Goal: Share content: Share content

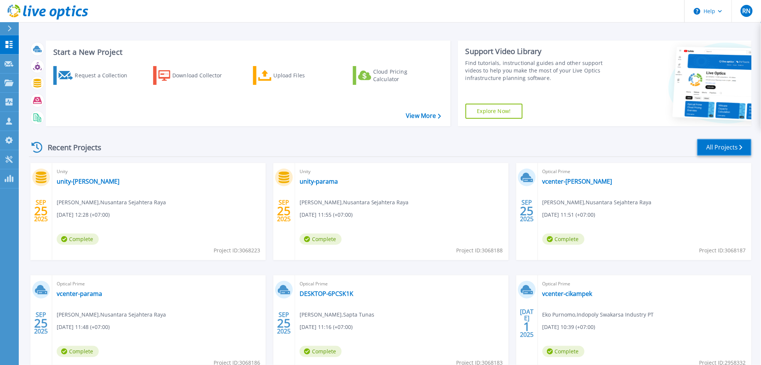
click at [736, 145] on link "All Projects" at bounding box center [724, 147] width 54 height 17
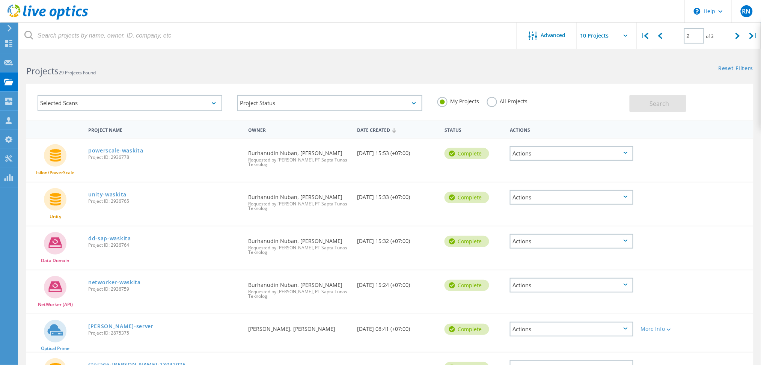
click at [668, 41] on div "2 of 3" at bounding box center [699, 33] width 62 height 21
click at [662, 38] on icon at bounding box center [660, 36] width 5 height 6
type input "1"
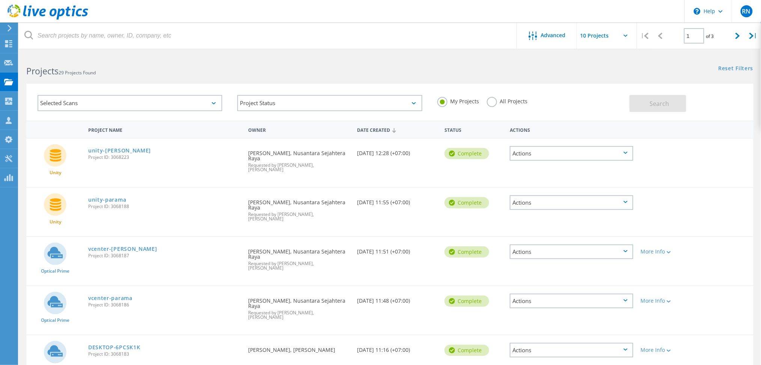
click at [567, 151] on div "Actions" at bounding box center [572, 153] width 124 height 15
click at [553, 150] on div "Actions" at bounding box center [572, 153] width 124 height 15
click at [537, 157] on div "Share" at bounding box center [572, 160] width 122 height 12
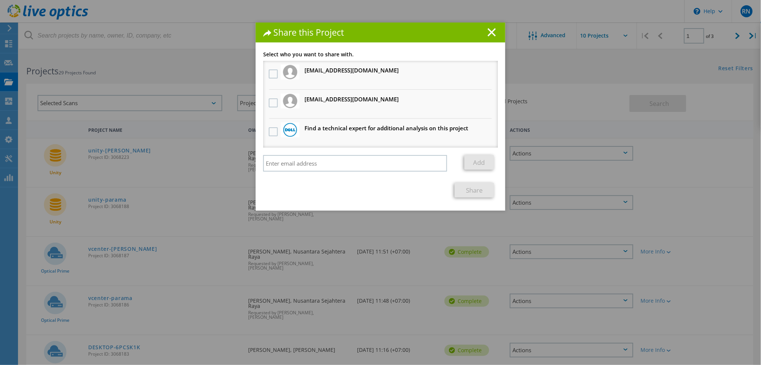
scroll to position [200, 0]
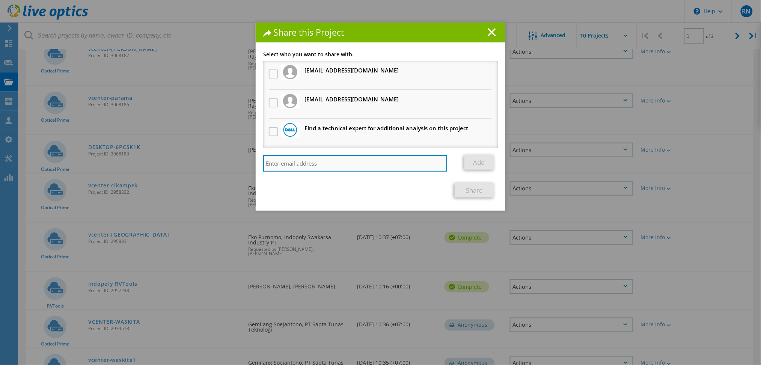
click at [279, 160] on input "search" at bounding box center [355, 163] width 184 height 17
paste input "muhammad.farhan@saptatunas.com"
type input "muhammad.farhan@saptatunas.com"
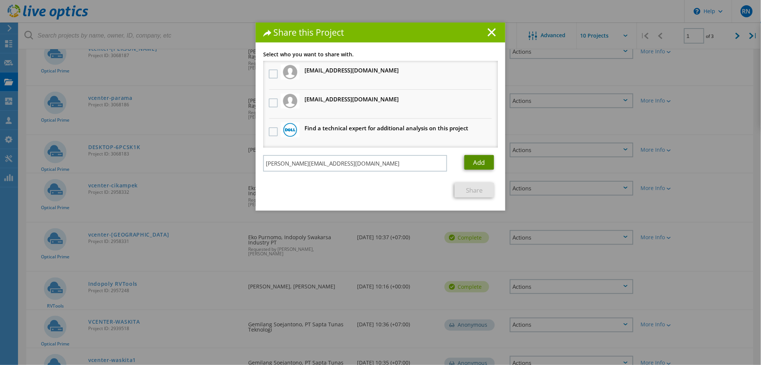
click at [476, 159] on link "Add" at bounding box center [479, 162] width 30 height 15
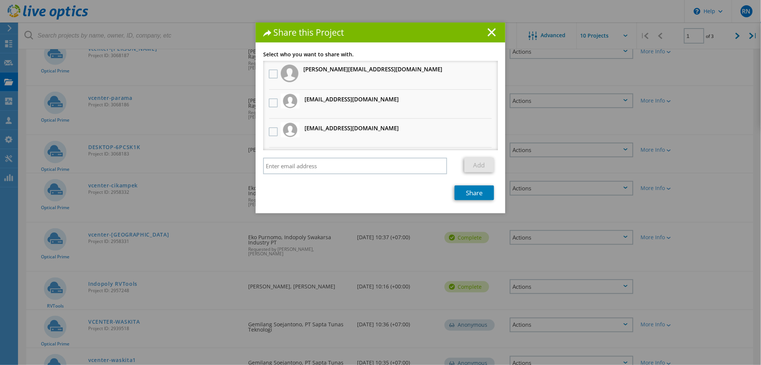
click at [270, 68] on div at bounding box center [273, 74] width 13 height 16
click at [270, 72] on label at bounding box center [274, 73] width 11 height 9
click at [0, 0] on "] "checkbox" at bounding box center [0, 0] width 0 height 0
click at [479, 200] on div "Link other users to this project Changes can be overwritten by users with acces…" at bounding box center [381, 132] width 250 height 161
click at [479, 195] on link "Share" at bounding box center [474, 192] width 39 height 15
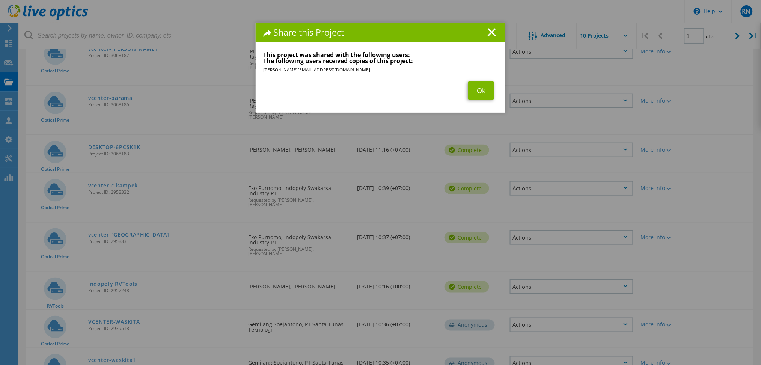
click at [484, 100] on div "Link other users to this project Changes can be overwritten by users with acces…" at bounding box center [381, 82] width 250 height 61
click at [480, 90] on link "Ok" at bounding box center [481, 90] width 26 height 18
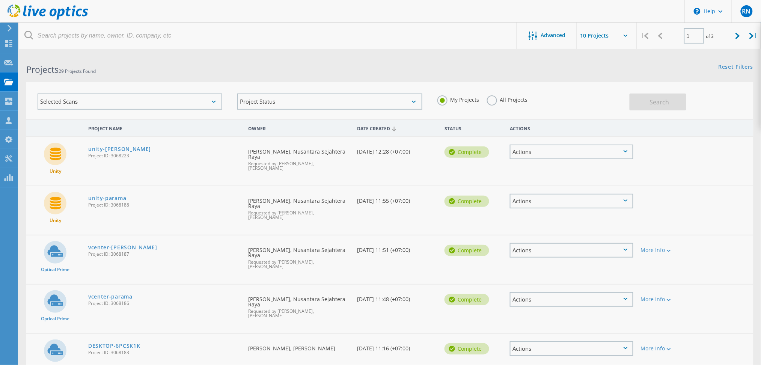
scroll to position [0, 0]
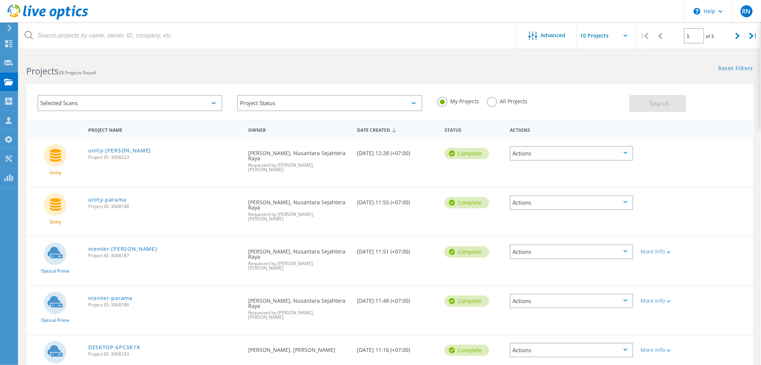
click at [579, 195] on div "Actions" at bounding box center [572, 202] width 124 height 15
click at [547, 203] on div "Share" at bounding box center [572, 209] width 122 height 12
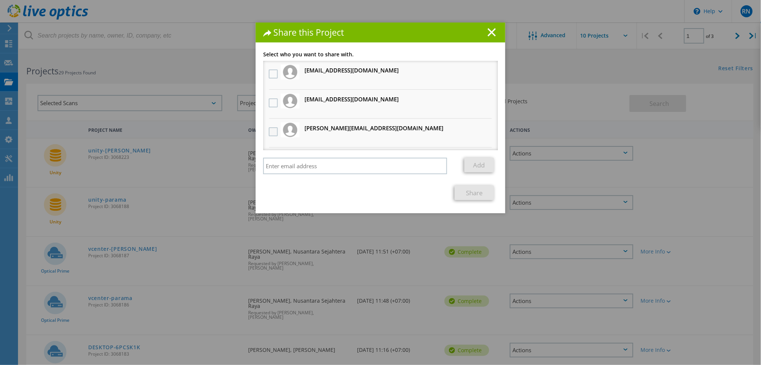
click at [274, 127] on label at bounding box center [274, 131] width 11 height 9
click at [0, 0] on input "checkbox" at bounding box center [0, 0] width 0 height 0
click at [473, 190] on link "Share" at bounding box center [474, 192] width 39 height 15
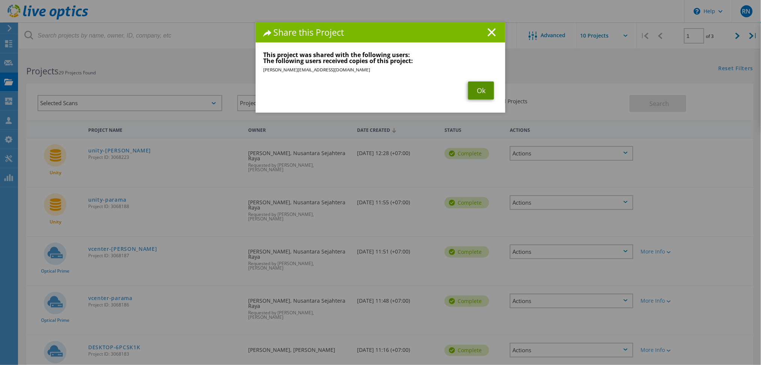
click at [468, 90] on link "Ok" at bounding box center [481, 90] width 26 height 18
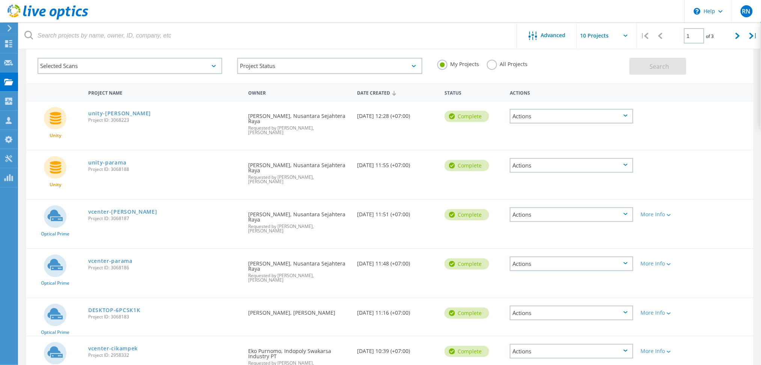
scroll to position [50, 0]
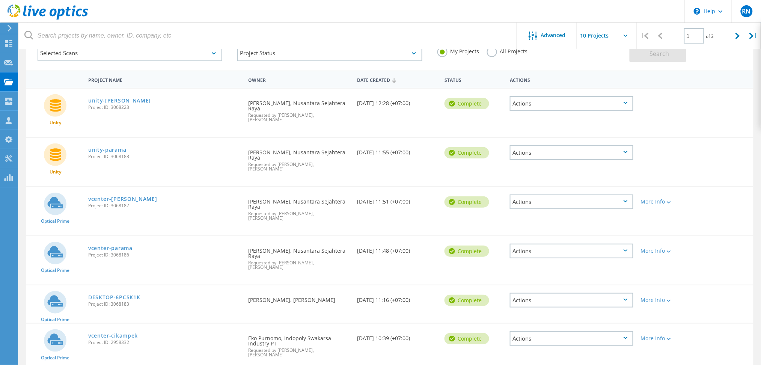
click at [585, 195] on div "Actions" at bounding box center [572, 202] width 124 height 15
click at [547, 202] on div "Share" at bounding box center [572, 208] width 122 height 12
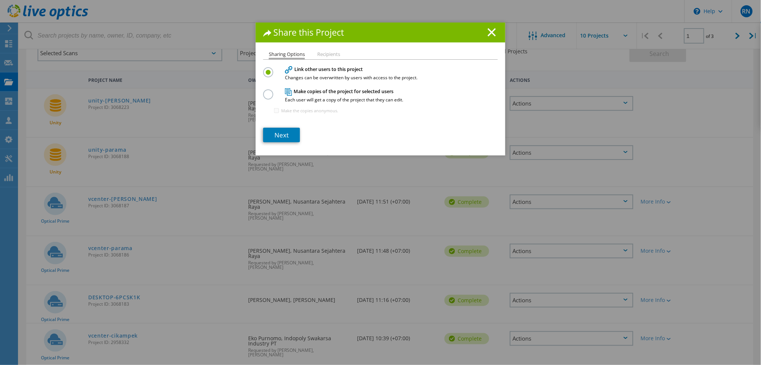
click at [338, 53] on ul "Sharing Options Recipients" at bounding box center [380, 56] width 235 height 8
click at [332, 55] on li "Recipients" at bounding box center [328, 55] width 23 height 6
click at [265, 89] on label at bounding box center [269, 90] width 13 height 2
click at [0, 0] on input "radio" at bounding box center [0, 0] width 0 height 0
click at [284, 131] on link "Next" at bounding box center [281, 135] width 37 height 15
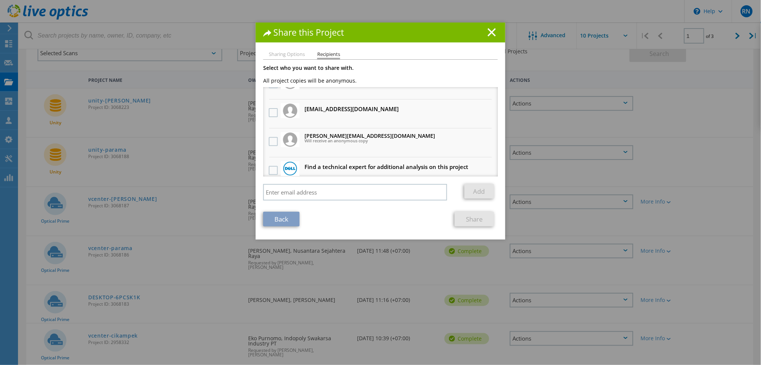
scroll to position [23, 0]
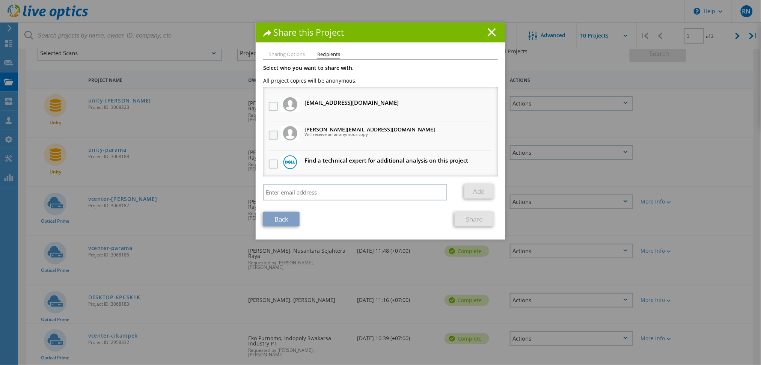
click at [272, 131] on label at bounding box center [274, 135] width 11 height 9
click at [0, 0] on input "checkbox" at bounding box center [0, 0] width 0 height 0
click at [477, 221] on link "Share" at bounding box center [474, 219] width 39 height 15
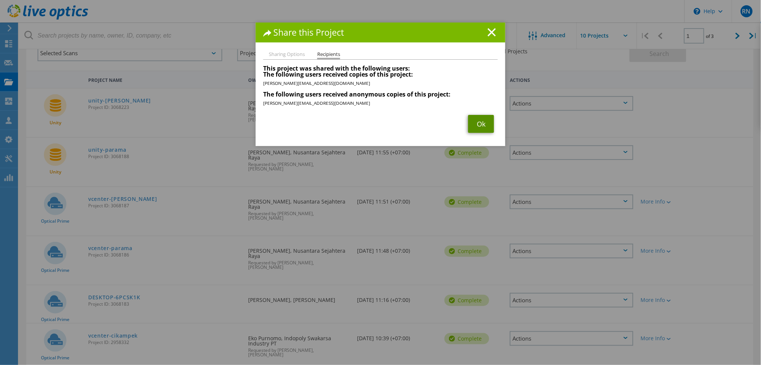
click at [476, 126] on link "Ok" at bounding box center [481, 124] width 26 height 18
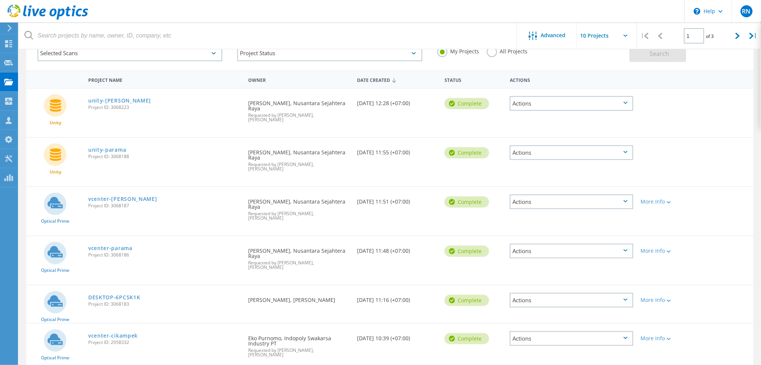
click at [606, 244] on div "Actions" at bounding box center [572, 251] width 124 height 15
click at [564, 251] on div "Share" at bounding box center [572, 257] width 122 height 12
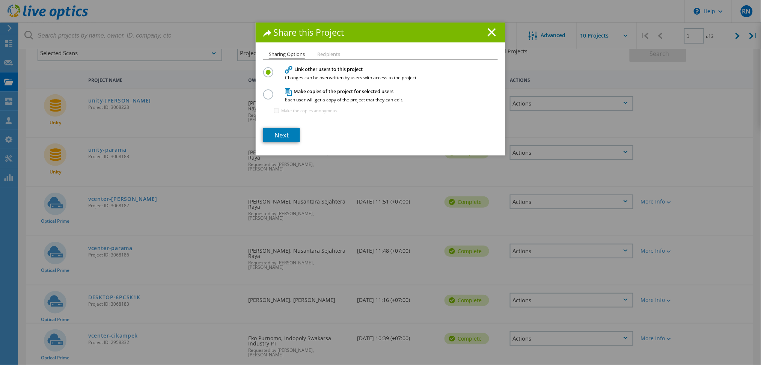
click at [267, 91] on label at bounding box center [269, 90] width 13 height 2
click at [0, 0] on input "radio" at bounding box center [0, 0] width 0 height 0
click at [275, 132] on link "Next" at bounding box center [281, 135] width 37 height 15
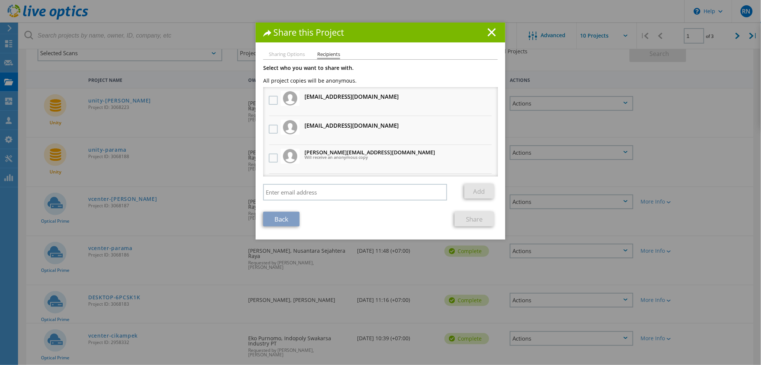
click at [293, 57] on li "Sharing Options" at bounding box center [287, 55] width 36 height 6
click at [291, 54] on li "Sharing Options" at bounding box center [287, 55] width 36 height 6
click at [285, 52] on li "Sharing Options" at bounding box center [287, 55] width 36 height 6
click at [277, 57] on li "Sharing Options" at bounding box center [287, 55] width 36 height 6
click at [291, 216] on link "Back" at bounding box center [281, 219] width 36 height 15
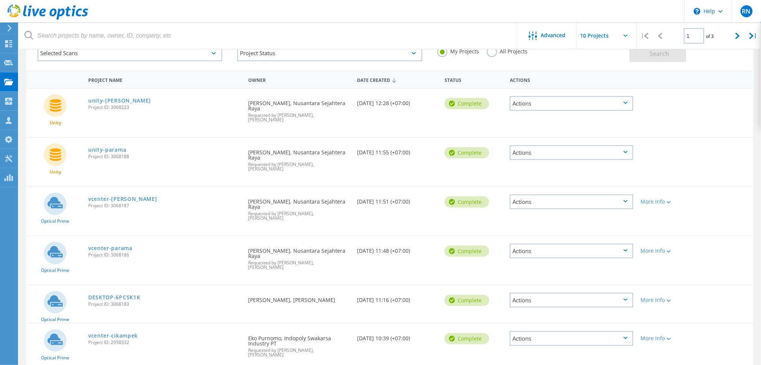
click at [529, 244] on div "Actions" at bounding box center [572, 251] width 124 height 15
click at [536, 251] on div "Share" at bounding box center [572, 257] width 122 height 12
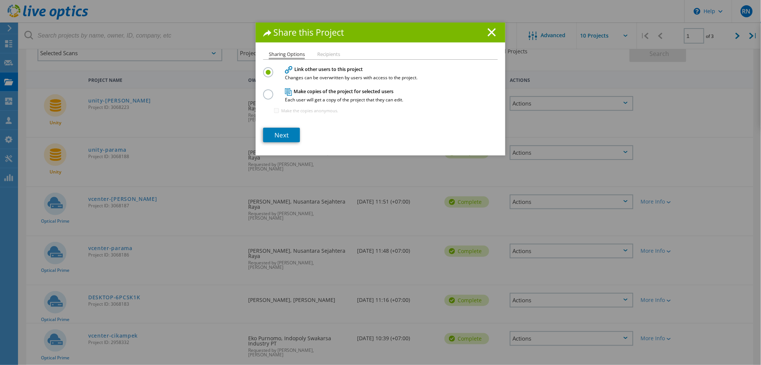
click at [264, 91] on label at bounding box center [269, 90] width 13 height 2
click at [0, 0] on input "radio" at bounding box center [0, 0] width 0 height 0
click at [284, 136] on link "Next" at bounding box center [281, 135] width 37 height 15
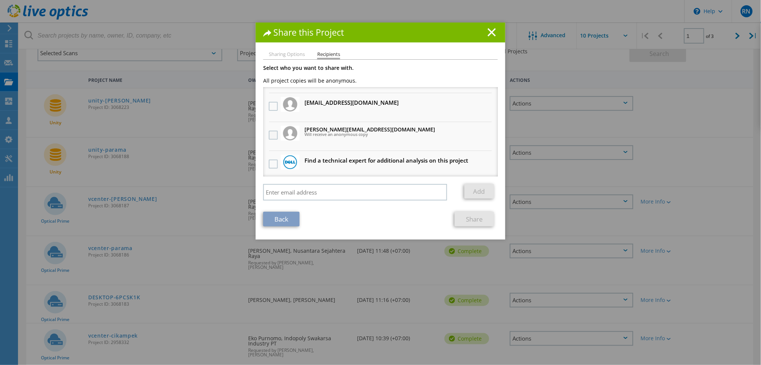
click at [273, 131] on label at bounding box center [274, 135] width 11 height 9
click at [0, 0] on input "checkbox" at bounding box center [0, 0] width 0 height 0
click at [459, 217] on link "Share" at bounding box center [474, 219] width 39 height 15
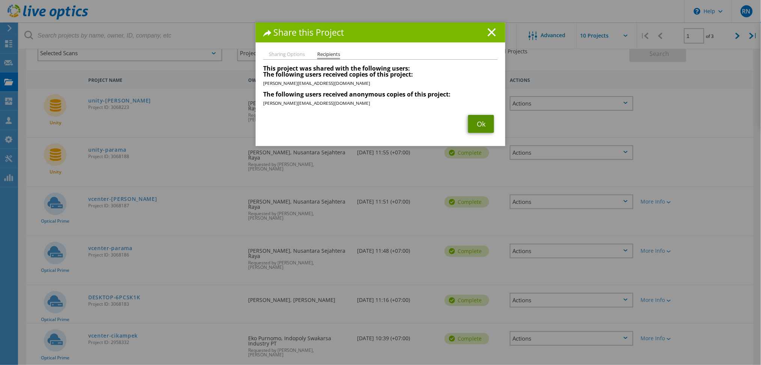
click at [468, 127] on link "Ok" at bounding box center [481, 124] width 26 height 18
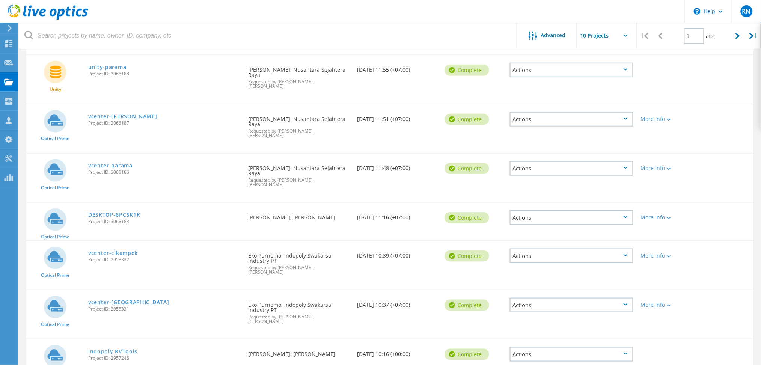
scroll to position [150, 0]
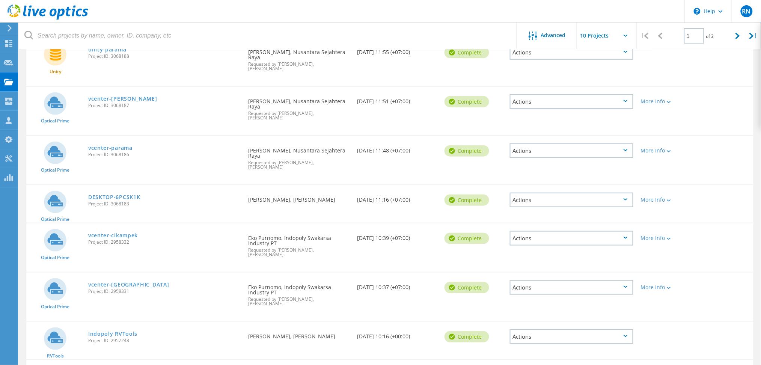
click at [541, 231] on div "Actions" at bounding box center [572, 238] width 124 height 15
click at [543, 238] on div "Share" at bounding box center [572, 244] width 122 height 12
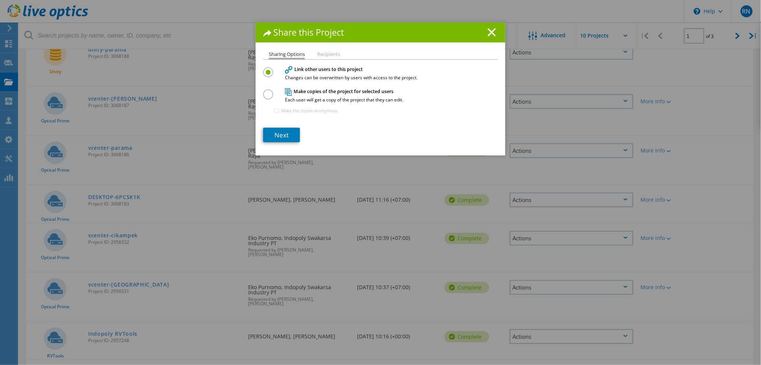
click at [270, 96] on div "Make copies of the project for selected users Each user will get a copy of the …" at bounding box center [380, 103] width 235 height 33
click at [267, 91] on label at bounding box center [269, 90] width 13 height 2
click at [0, 0] on input "radio" at bounding box center [0, 0] width 0 height 0
click at [280, 128] on link "Next" at bounding box center [281, 135] width 37 height 15
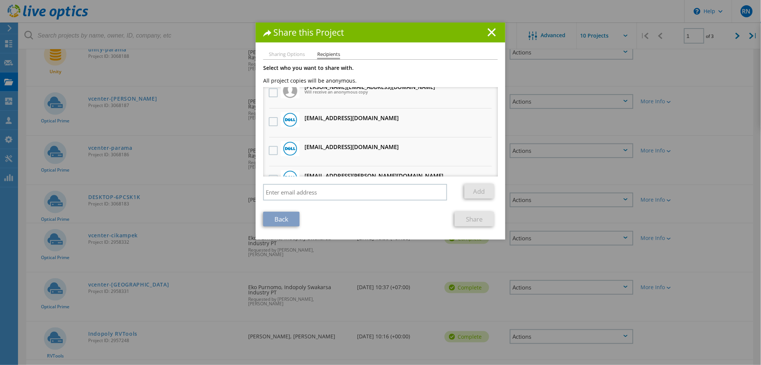
scroll to position [0, 0]
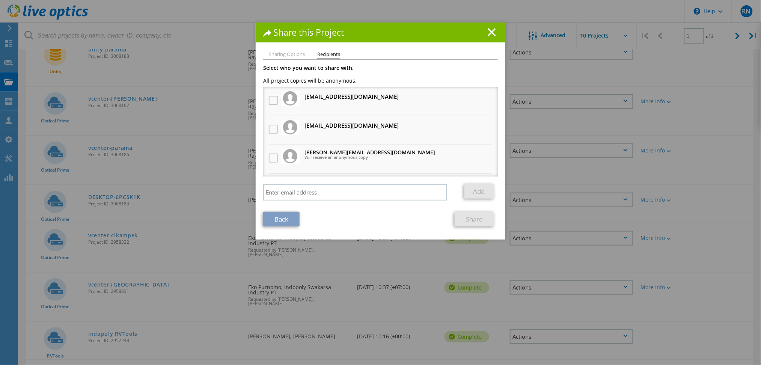
click at [281, 154] on div at bounding box center [290, 156] width 19 height 15
click at [269, 156] on label at bounding box center [274, 158] width 11 height 9
click at [0, 0] on input "checkbox" at bounding box center [0, 0] width 0 height 0
click at [471, 192] on link "Add" at bounding box center [479, 191] width 30 height 15
click at [473, 214] on link "Share" at bounding box center [474, 219] width 39 height 15
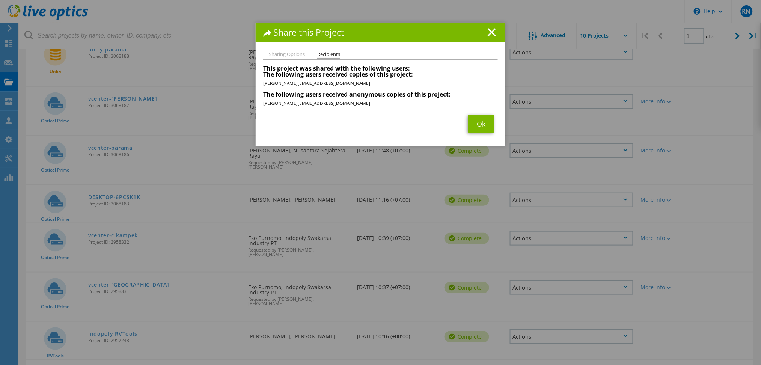
click at [472, 134] on div "Sharing Options Recipients Link other users to this project Changes can be over…" at bounding box center [381, 99] width 250 height 94
click at [479, 127] on link "Ok" at bounding box center [481, 124] width 26 height 18
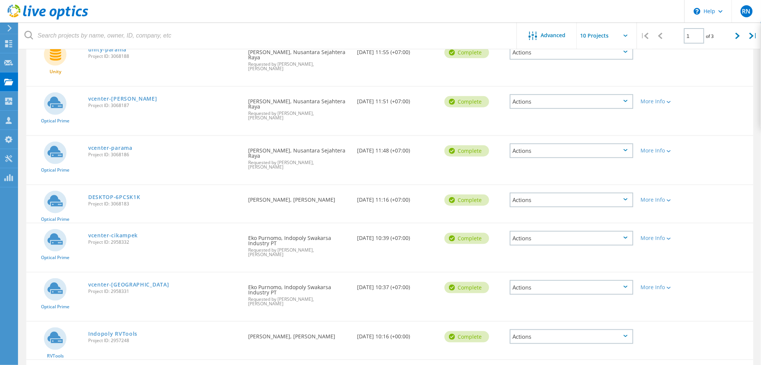
click at [616, 273] on div "Actions" at bounding box center [571, 288] width 131 height 30
click at [611, 280] on div "Actions" at bounding box center [572, 287] width 124 height 15
click at [541, 288] on div "Share" at bounding box center [572, 294] width 122 height 12
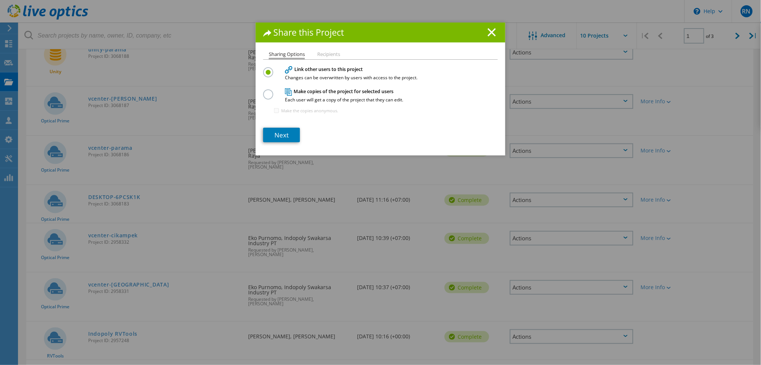
click at [271, 96] on div "Make copies of the project for selected users Each user will get a copy of the …" at bounding box center [380, 103] width 235 height 33
click at [267, 98] on div "Make copies of the project for selected users Each user will get a copy of the …" at bounding box center [380, 103] width 235 height 33
click at [265, 91] on label at bounding box center [269, 90] width 13 height 2
click at [0, 0] on input "radio" at bounding box center [0, 0] width 0 height 0
click at [279, 134] on link "Next" at bounding box center [281, 135] width 37 height 15
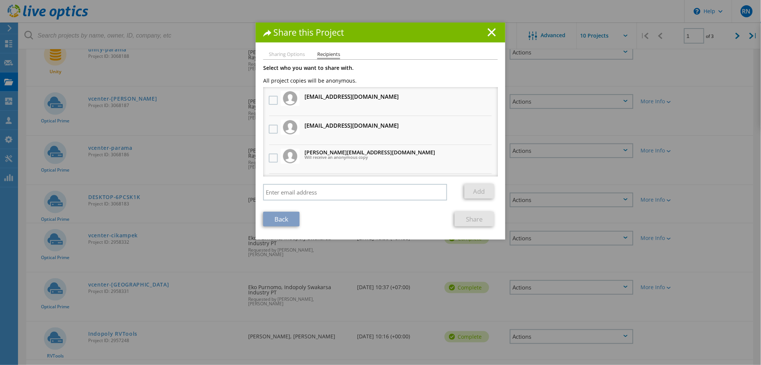
click at [267, 152] on div at bounding box center [273, 159] width 13 height 16
click at [281, 159] on div at bounding box center [290, 156] width 19 height 15
click at [269, 161] on div at bounding box center [273, 159] width 13 height 16
click at [272, 154] on label at bounding box center [274, 158] width 11 height 9
click at [0, 0] on input "checkbox" at bounding box center [0, 0] width 0 height 0
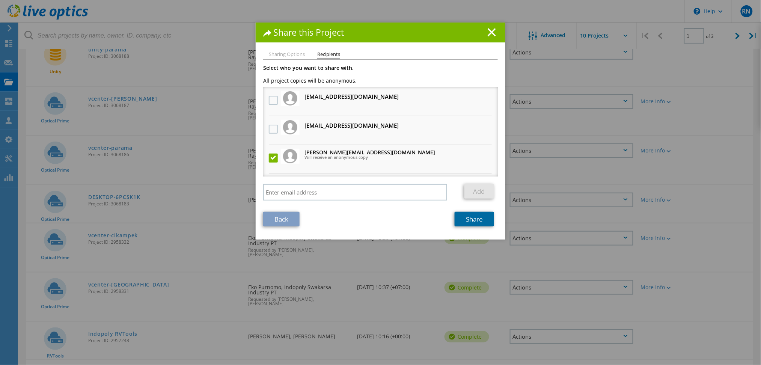
click at [466, 216] on link "Share" at bounding box center [474, 219] width 39 height 15
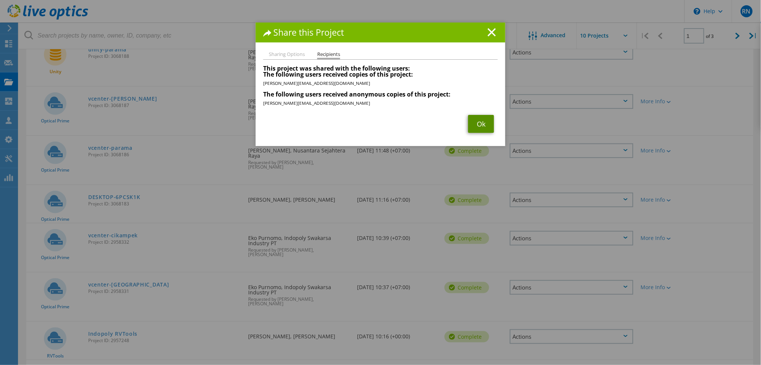
click at [468, 124] on link "Ok" at bounding box center [481, 124] width 26 height 18
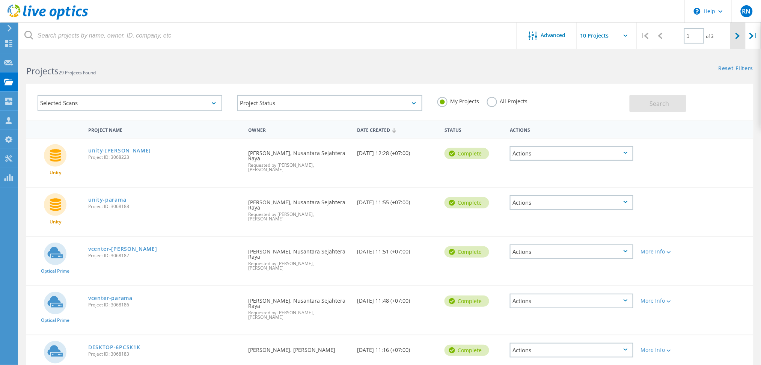
click at [734, 37] on div at bounding box center [737, 36] width 15 height 27
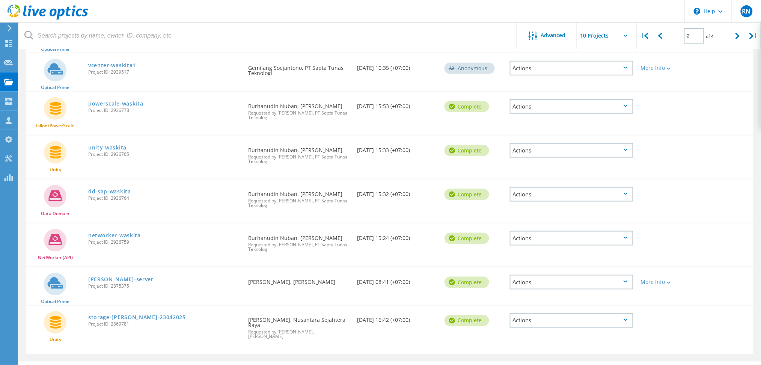
scroll to position [217, 0]
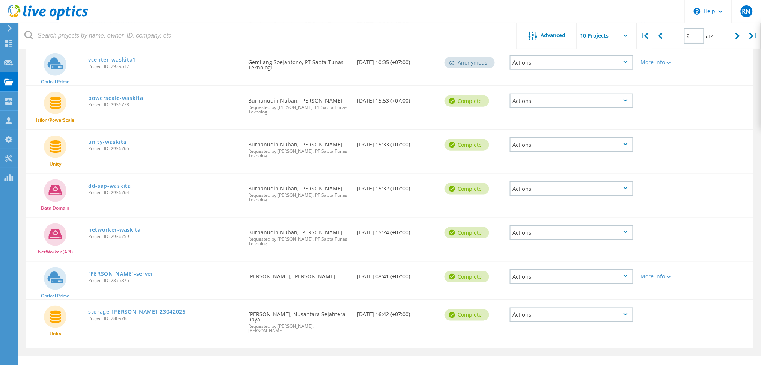
click at [558, 269] on div "Actions" at bounding box center [572, 276] width 124 height 15
click at [541, 277] on div "Share" at bounding box center [572, 283] width 122 height 12
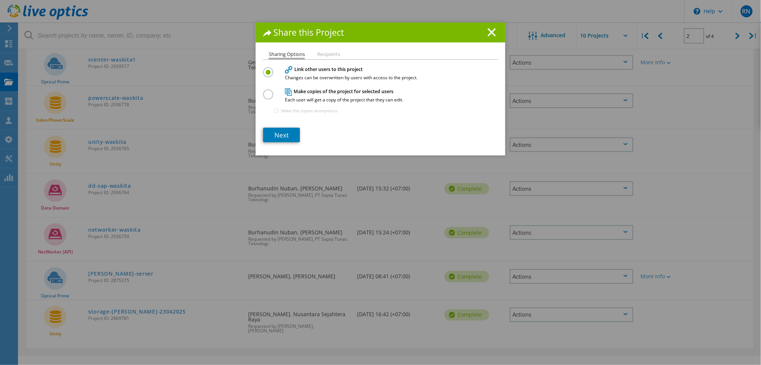
click at [265, 91] on label at bounding box center [269, 90] width 13 height 2
click at [0, 0] on input "radio" at bounding box center [0, 0] width 0 height 0
click at [281, 132] on link "Next" at bounding box center [281, 135] width 37 height 15
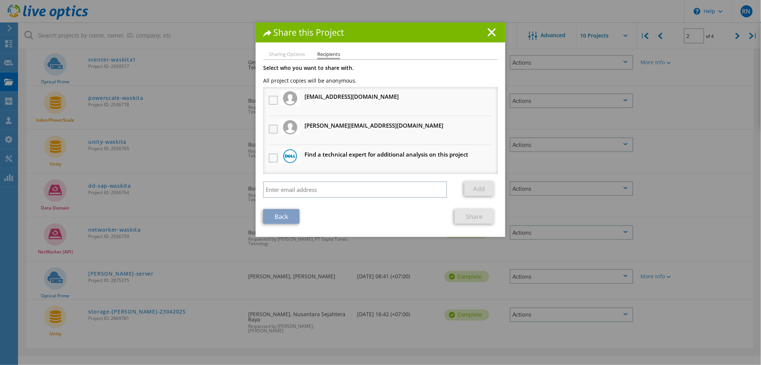
click at [271, 125] on label at bounding box center [274, 129] width 11 height 9
click at [0, 0] on input "checkbox" at bounding box center [0, 0] width 0 height 0
click at [476, 209] on link "Share" at bounding box center [474, 216] width 39 height 15
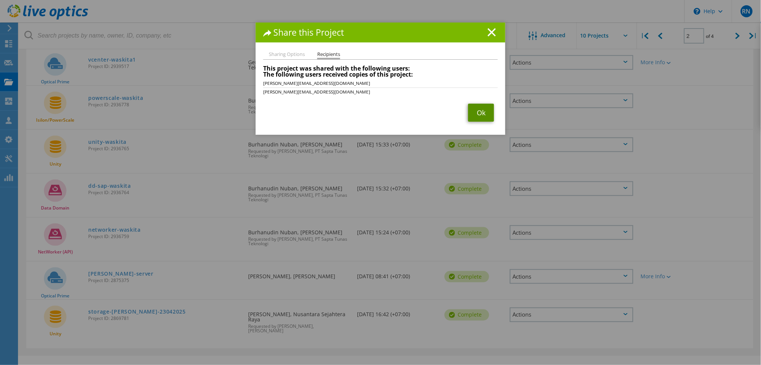
click at [486, 115] on link "Ok" at bounding box center [481, 113] width 26 height 18
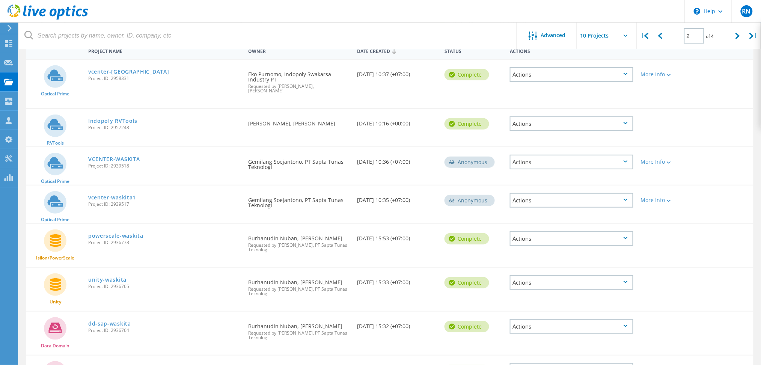
scroll to position [0, 0]
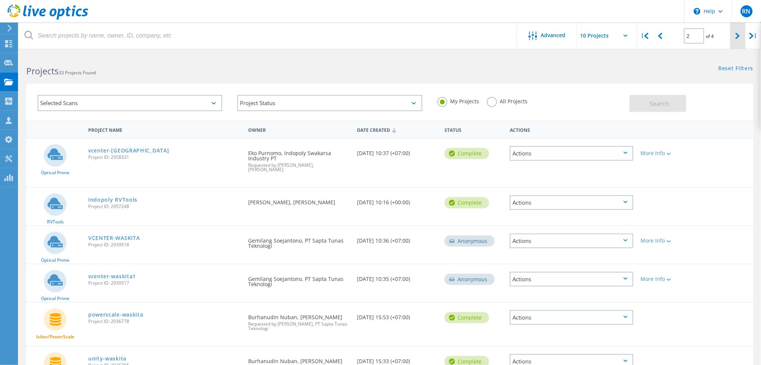
click at [734, 37] on div at bounding box center [737, 36] width 15 height 27
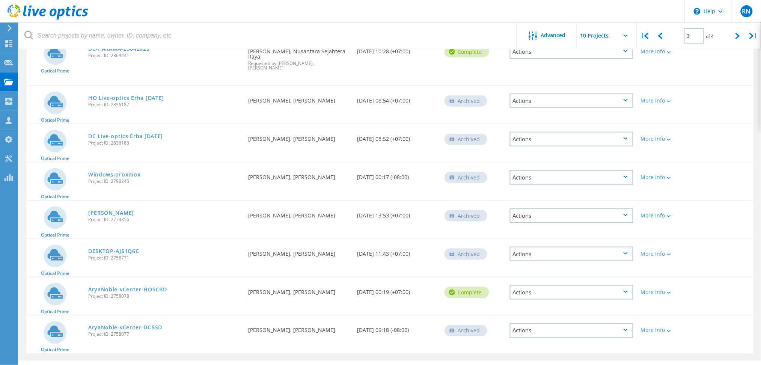
scroll to position [201, 0]
click at [742, 36] on div at bounding box center [737, 36] width 15 height 27
type input "4"
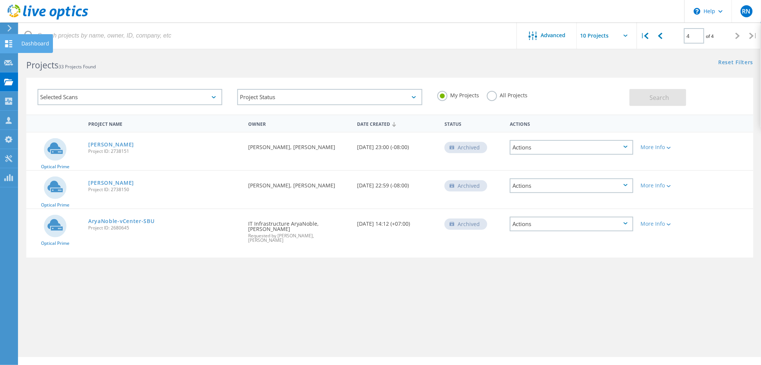
scroll to position [0, 0]
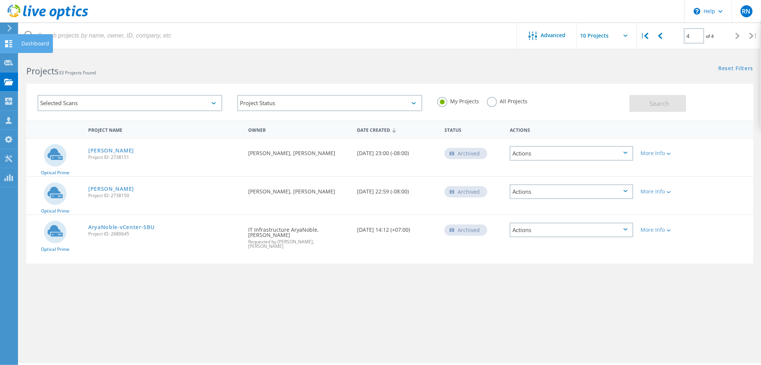
click at [6, 48] on div at bounding box center [8, 45] width 9 height 8
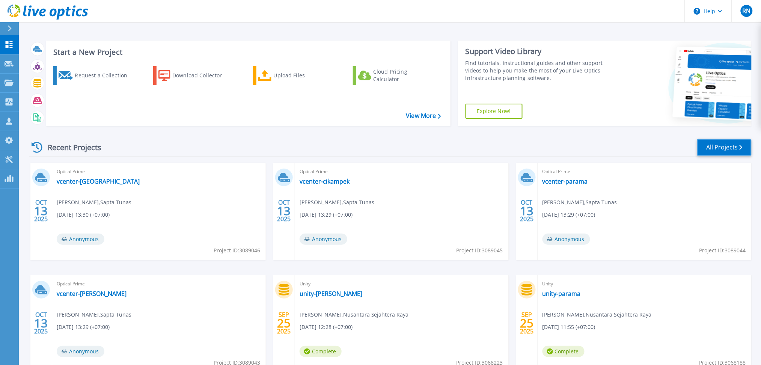
click at [741, 142] on link "All Projects" at bounding box center [724, 147] width 54 height 17
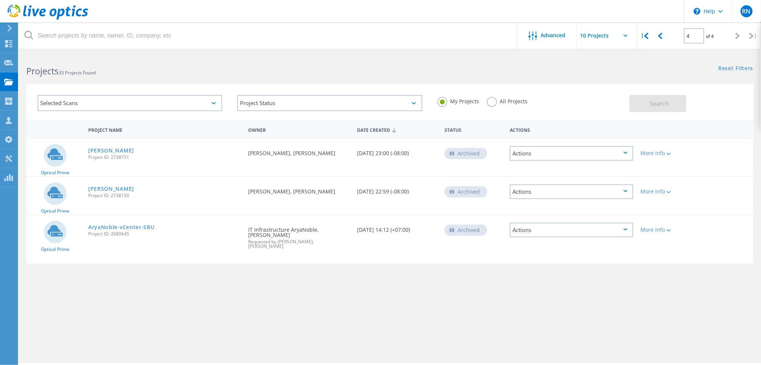
click at [491, 104] on label "All Projects" at bounding box center [507, 100] width 41 height 7
click at [0, 0] on input "All Projects" at bounding box center [0, 0] width 0 height 0
click at [668, 94] on div "Search" at bounding box center [690, 99] width 120 height 24
drag, startPoint x: 690, startPoint y: 32, endPoint x: 677, endPoint y: 37, distance: 14.2
click at [657, 35] on div "| 4 of 4 |" at bounding box center [699, 36] width 124 height 27
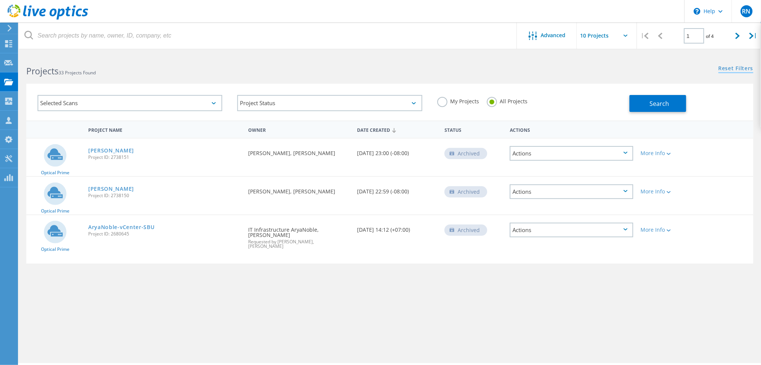
click at [729, 66] on link "Reset Filters" at bounding box center [736, 69] width 35 height 6
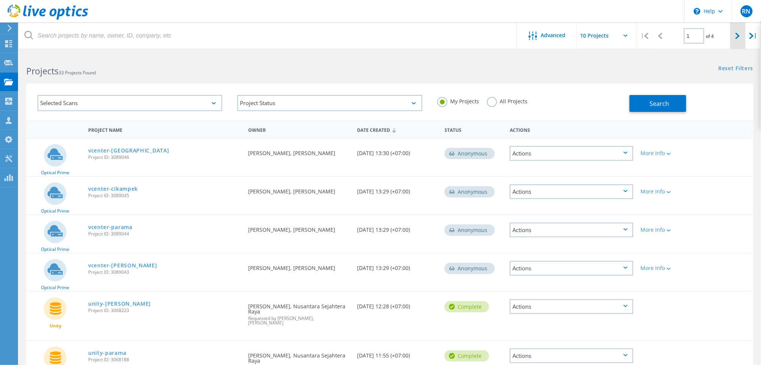
click at [736, 36] on icon at bounding box center [738, 36] width 5 height 6
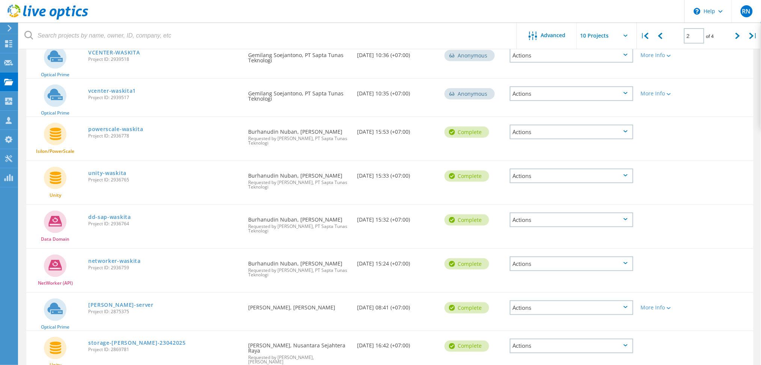
scroll to position [217, 0]
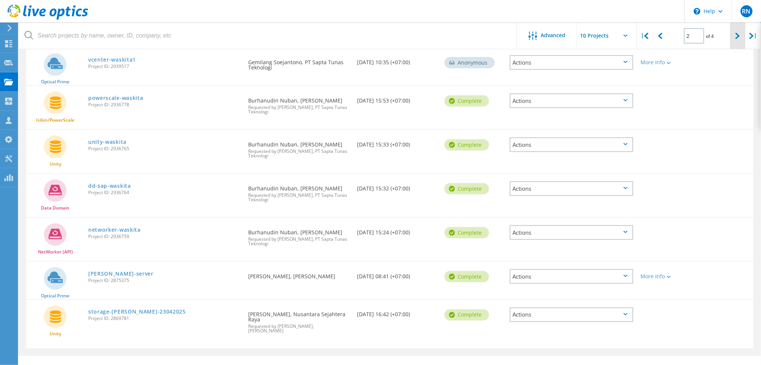
click at [734, 36] on div at bounding box center [737, 36] width 15 height 27
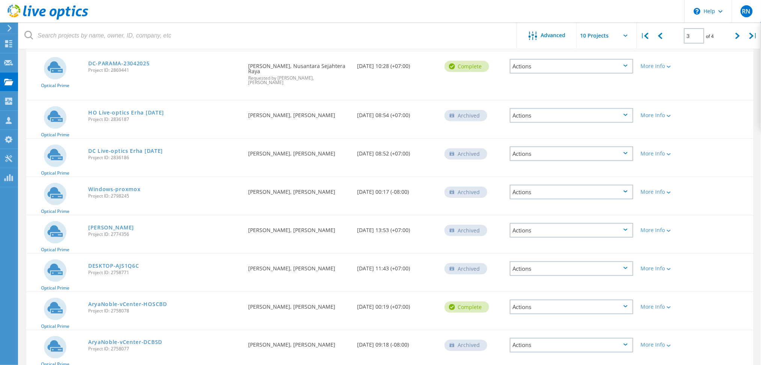
scroll to position [201, 0]
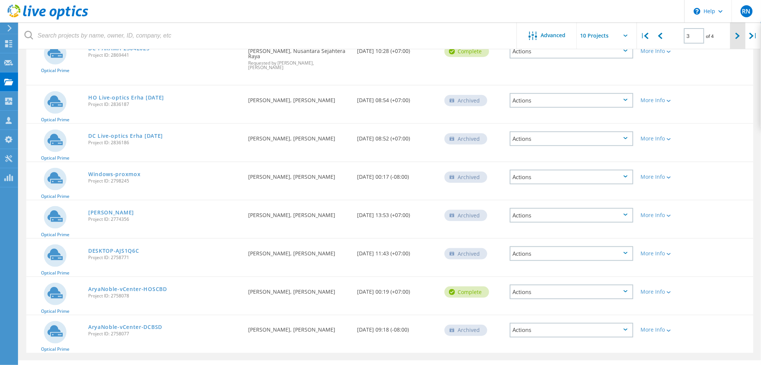
click at [733, 42] on div at bounding box center [737, 36] width 15 height 27
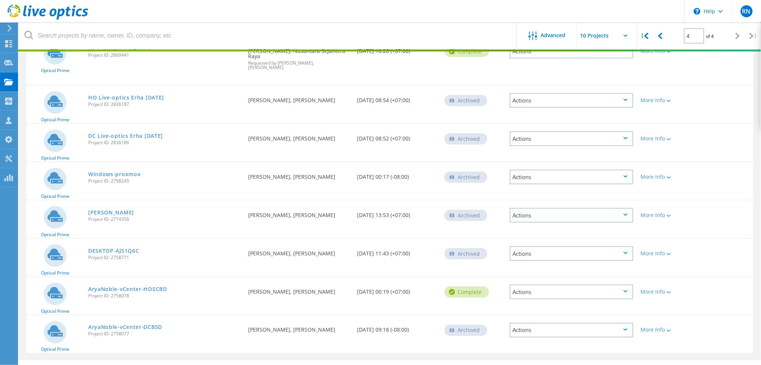
scroll to position [21, 0]
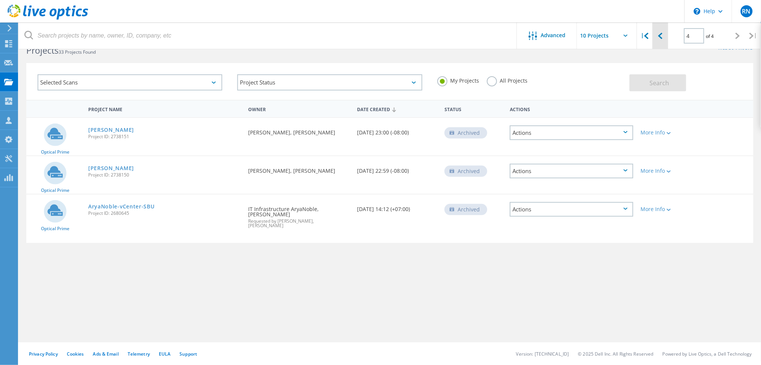
click at [667, 41] on div at bounding box center [660, 36] width 15 height 27
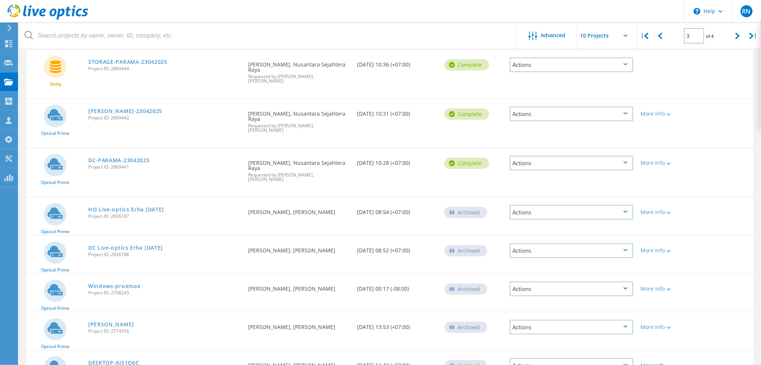
scroll to position [50, 0]
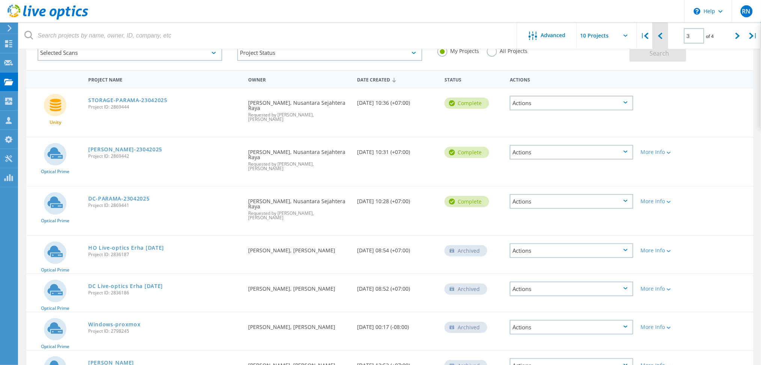
click at [661, 36] on icon at bounding box center [660, 36] width 5 height 6
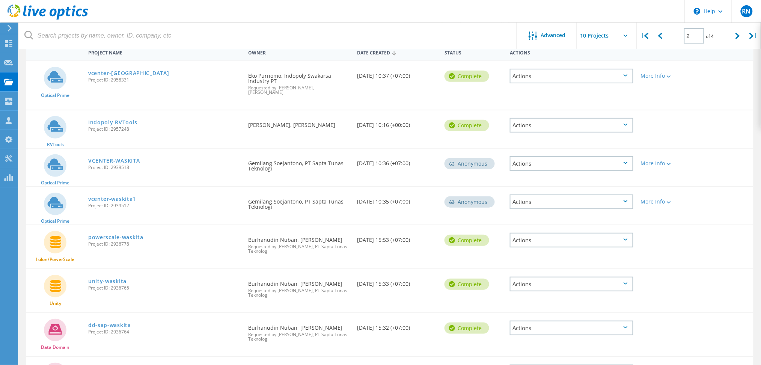
scroll to position [0, 0]
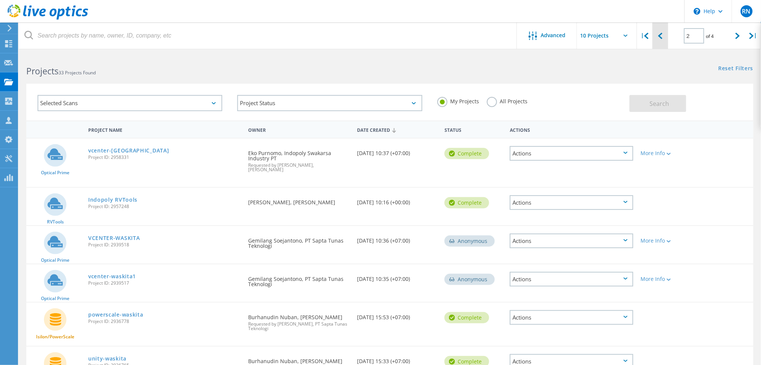
click at [659, 33] on icon at bounding box center [660, 36] width 5 height 6
type input "1"
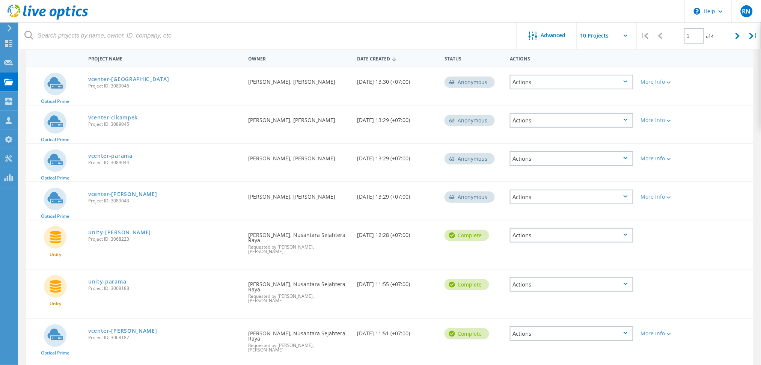
scroll to position [213, 0]
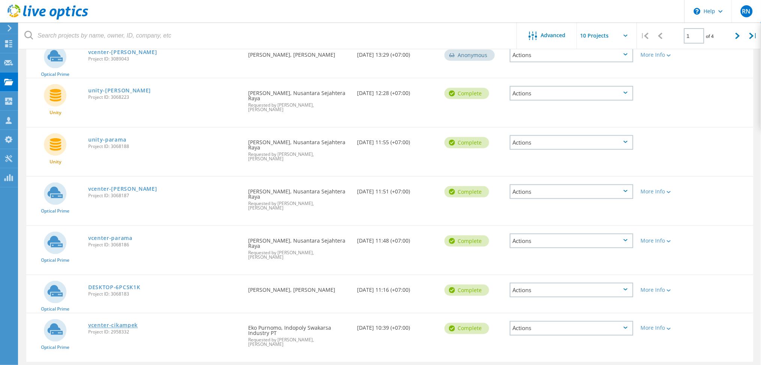
click at [113, 323] on link "vcenter-cikampek" at bounding box center [113, 325] width 50 height 5
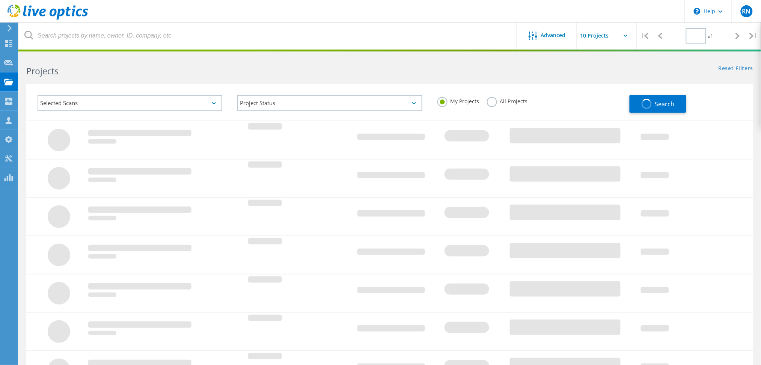
type input "1"
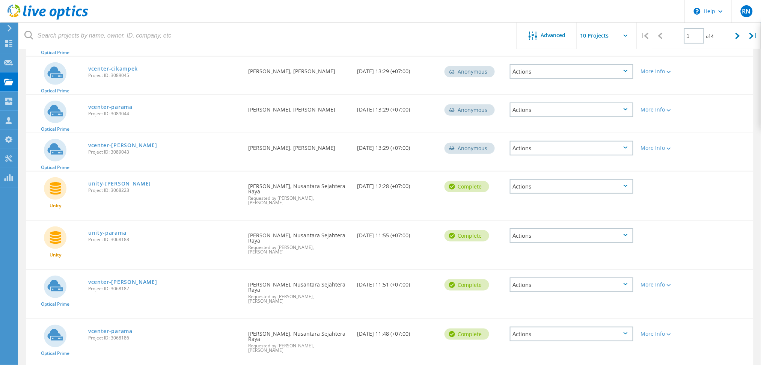
scroll to position [213, 0]
